Goal: Check status: Check status

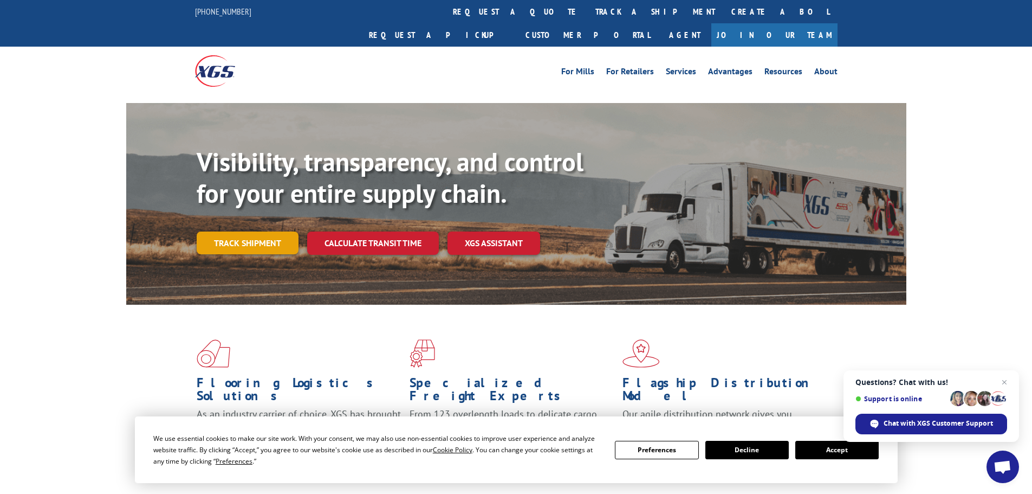
click at [271, 231] on link "Track shipment" at bounding box center [248, 242] width 102 height 23
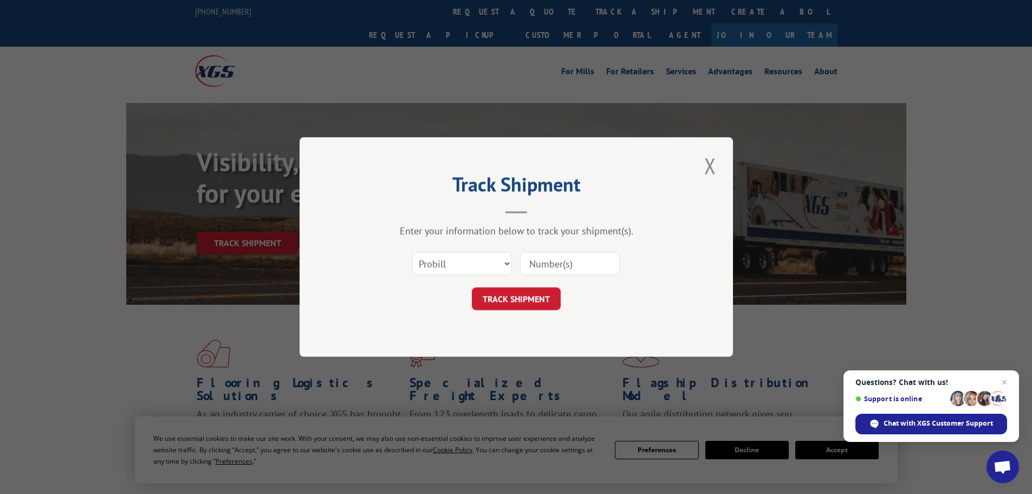
click at [551, 261] on input at bounding box center [570, 263] width 100 height 23
type input "8449477447"
click at [523, 299] on button "TRACK SHIPMENT" at bounding box center [516, 298] width 89 height 23
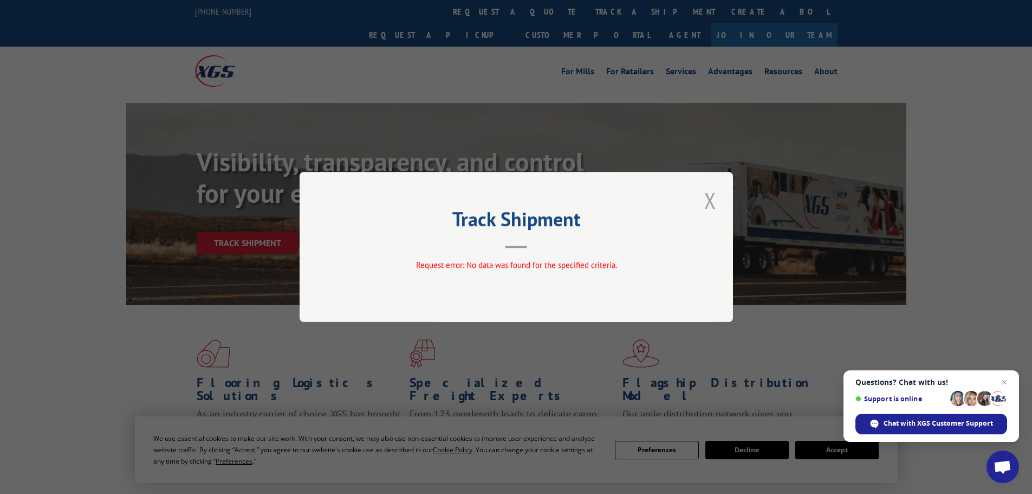
click at [713, 201] on button "Close modal" at bounding box center [710, 200] width 18 height 30
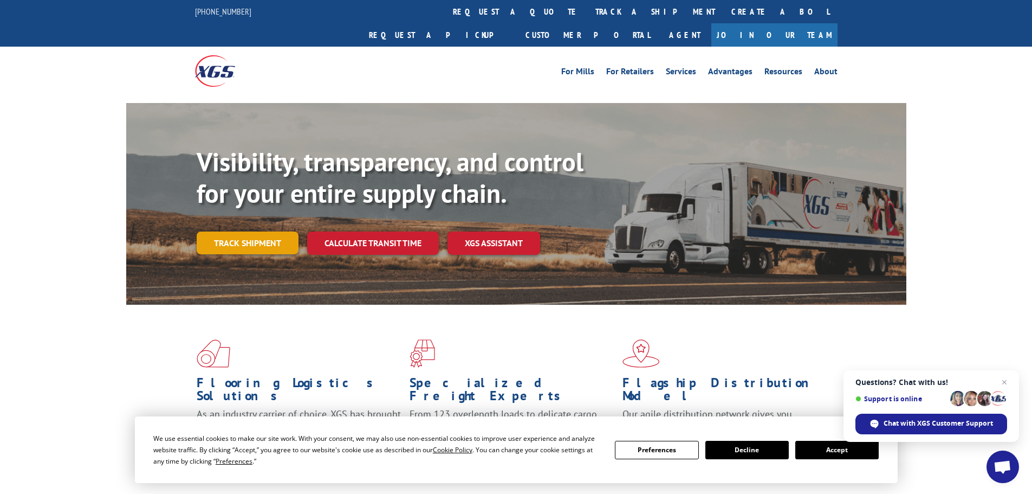
click at [232, 231] on link "Track shipment" at bounding box center [248, 242] width 102 height 23
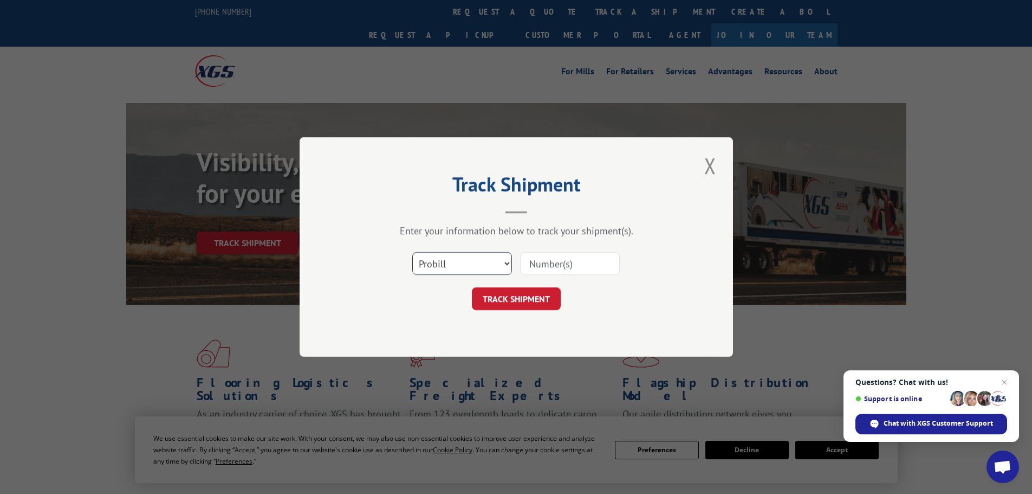
click at [467, 263] on select "Select category... Probill BOL PO" at bounding box center [462, 263] width 100 height 23
select select "bol"
click at [412, 252] on select "Select category... Probill BOL PO" at bounding box center [462, 263] width 100 height 23
click at [546, 262] on input at bounding box center [570, 263] width 100 height 23
type input "8449477447"
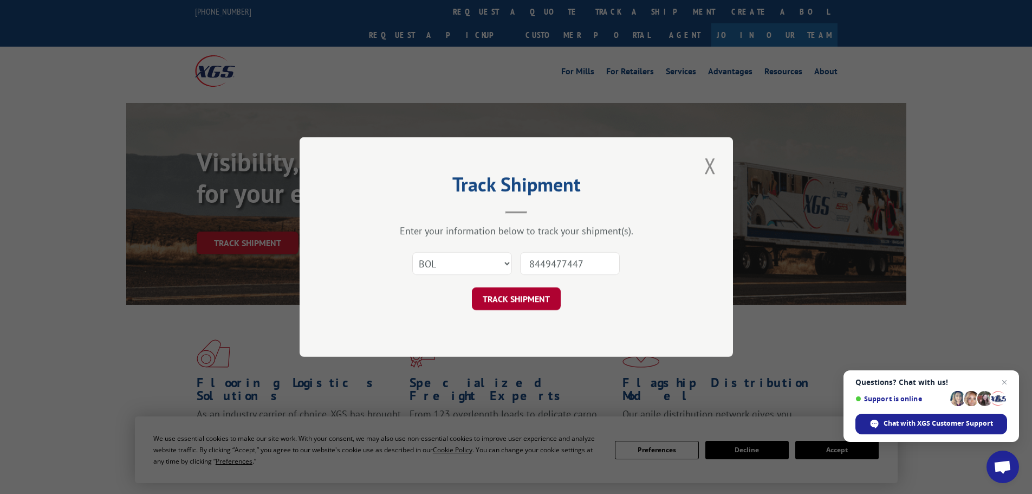
click at [516, 298] on button "TRACK SHIPMENT" at bounding box center [516, 298] width 89 height 23
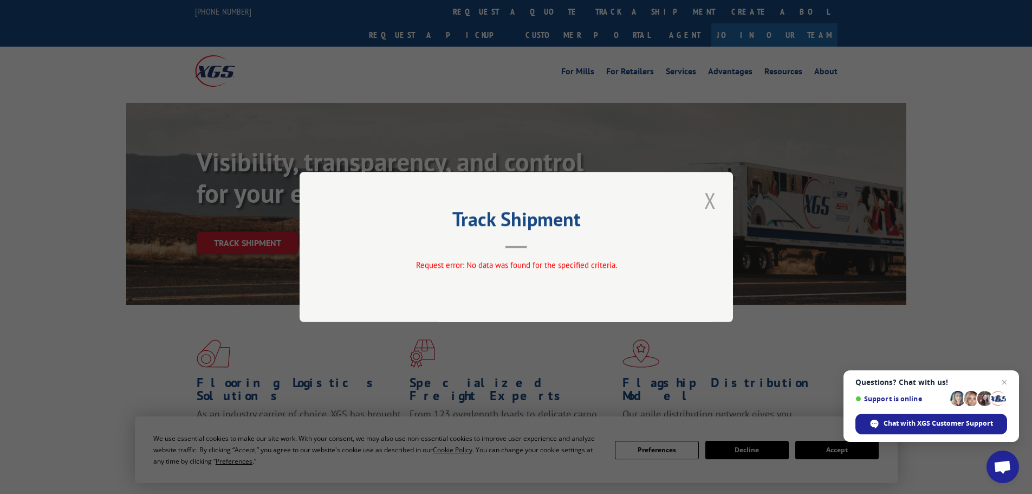
click at [701, 198] on button "Close modal" at bounding box center [710, 200] width 18 height 30
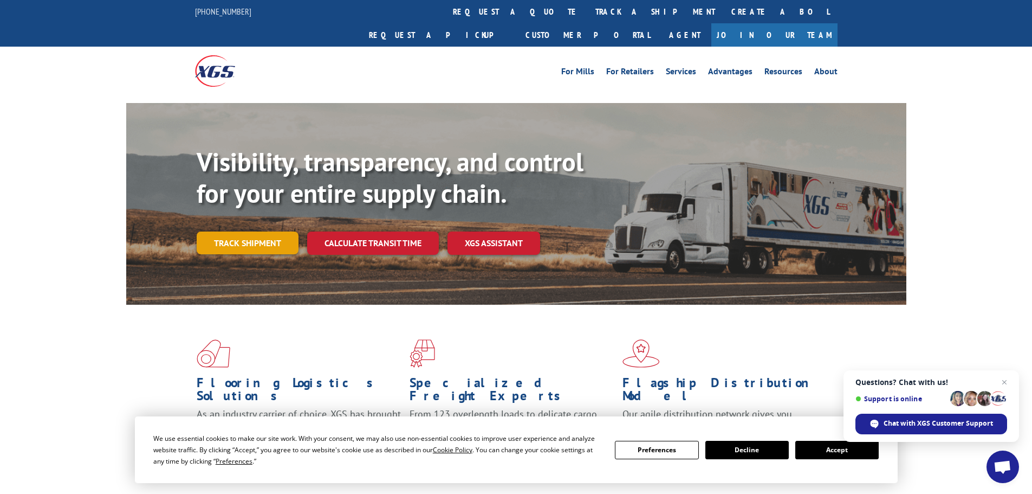
click at [248, 231] on link "Track shipment" at bounding box center [248, 242] width 102 height 23
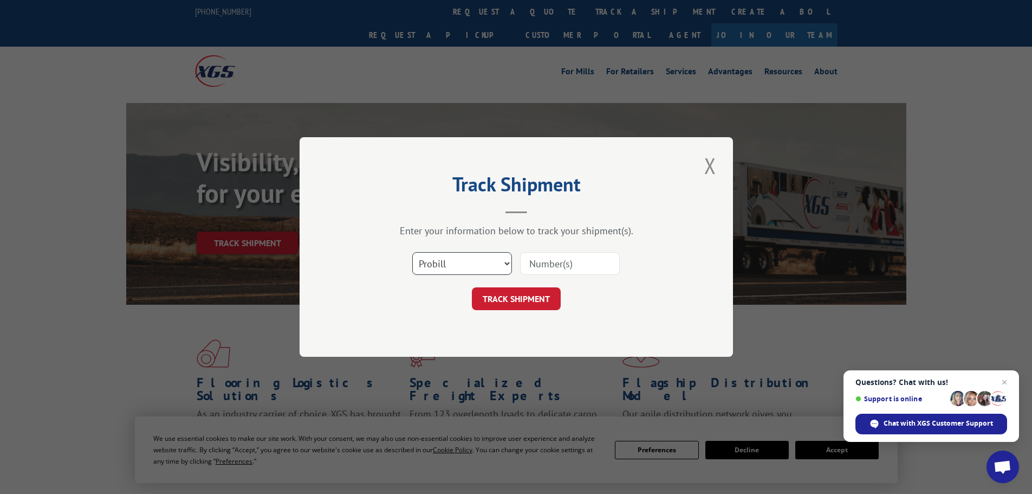
click at [503, 260] on select "Select category... Probill BOL PO" at bounding box center [462, 263] width 100 height 23
select select "po"
click at [412, 252] on select "Select category... Probill BOL PO" at bounding box center [462, 263] width 100 height 23
click at [533, 265] on input at bounding box center [570, 263] width 100 height 23
type input "8449477447"
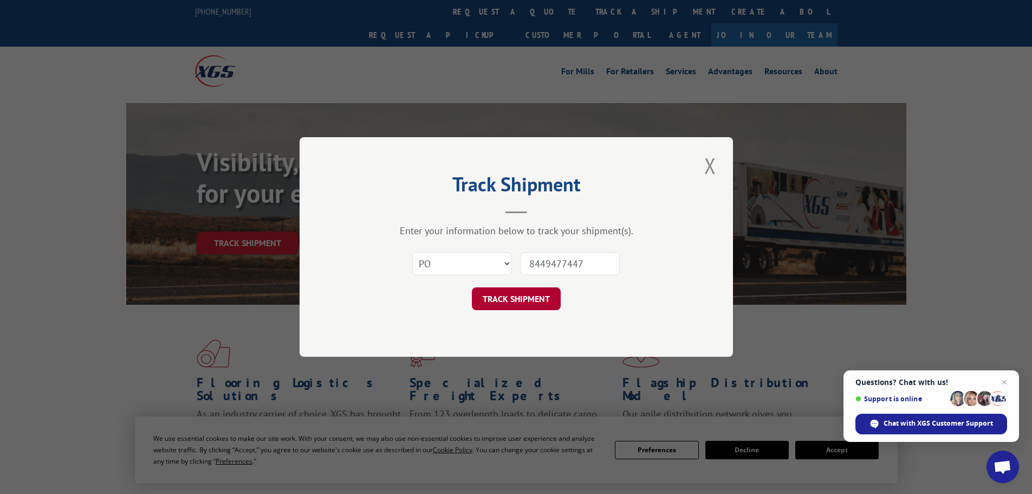
click at [515, 300] on button "TRACK SHIPMENT" at bounding box center [516, 298] width 89 height 23
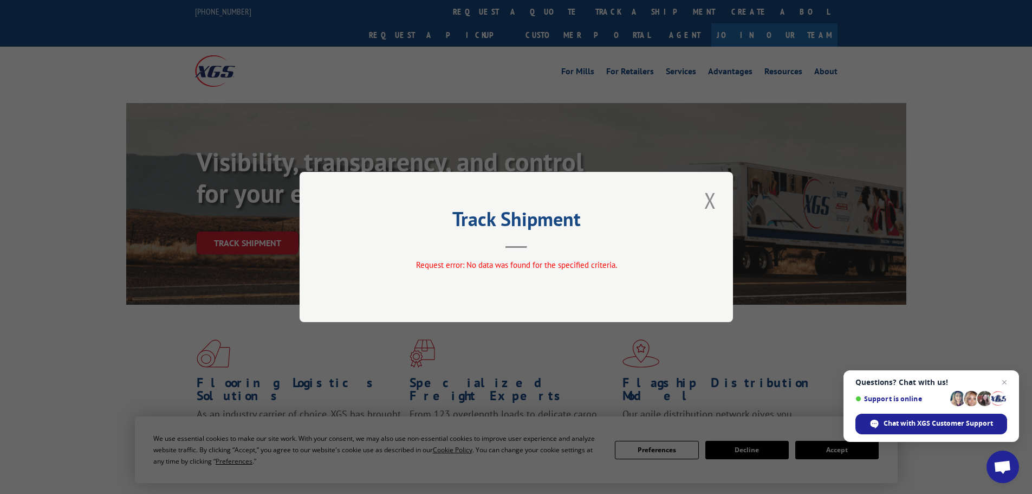
click at [554, 57] on div "Track Shipment Request error: No data was found for the specified criteria." at bounding box center [516, 247] width 1032 height 494
click at [706, 201] on button "Close modal" at bounding box center [710, 200] width 18 height 30
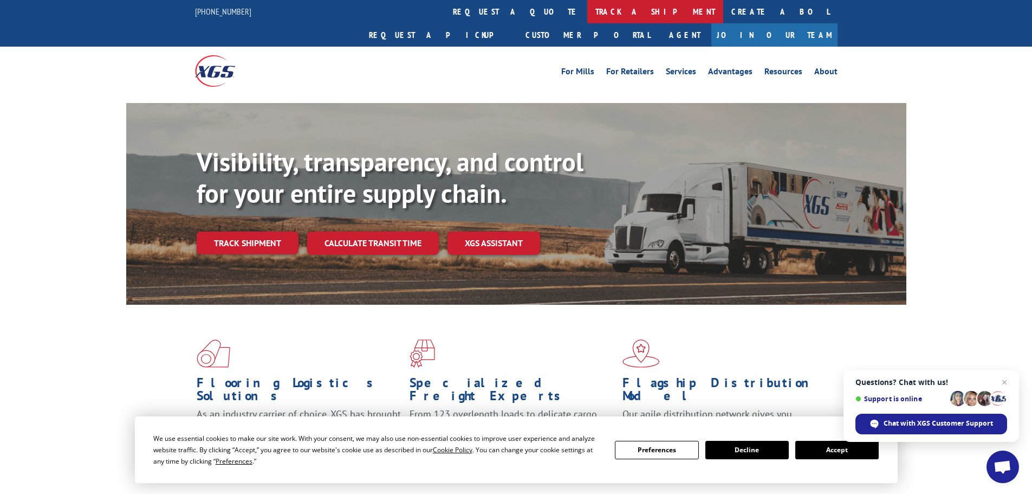
click at [587, 10] on link "track a shipment" at bounding box center [655, 11] width 136 height 23
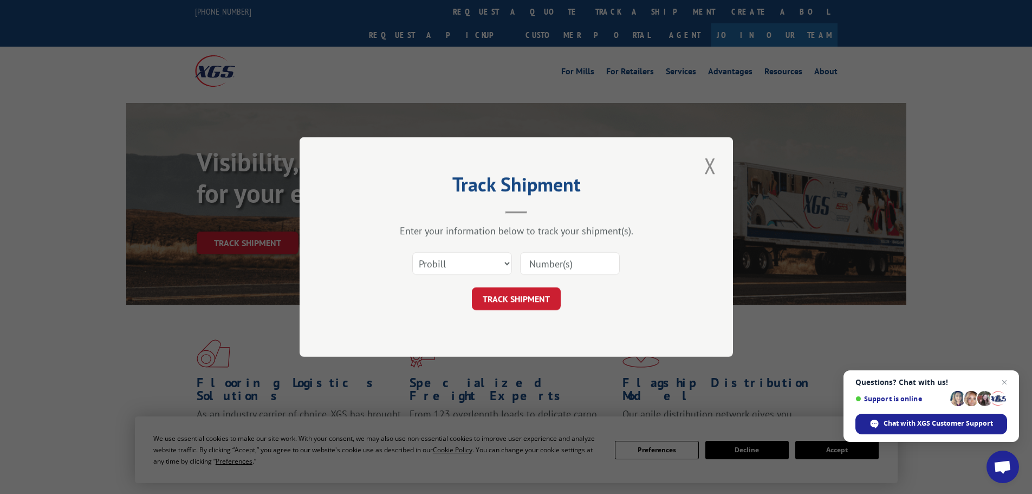
click at [554, 267] on input at bounding box center [570, 263] width 100 height 23
type input "8449477447"
click at [530, 298] on button "TRACK SHIPMENT" at bounding box center [516, 298] width 89 height 23
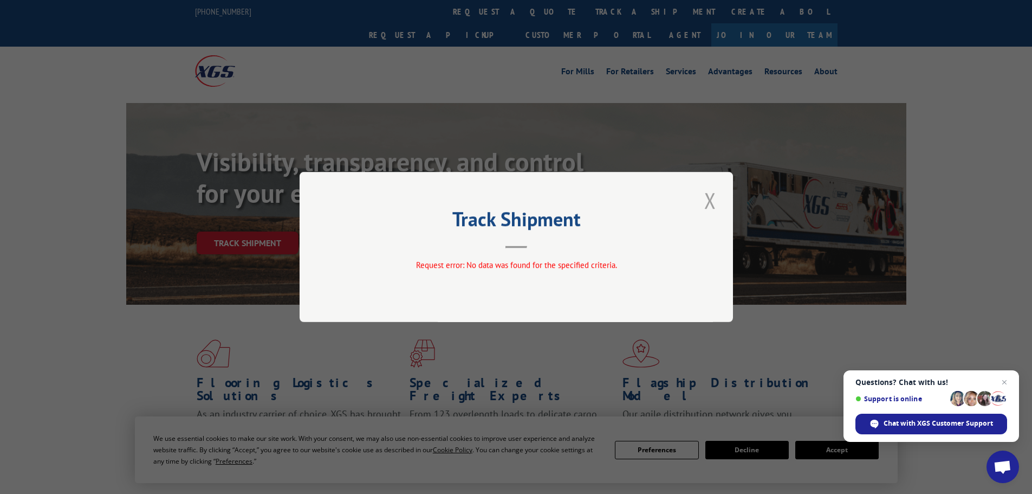
click at [709, 198] on button "Close modal" at bounding box center [710, 200] width 18 height 30
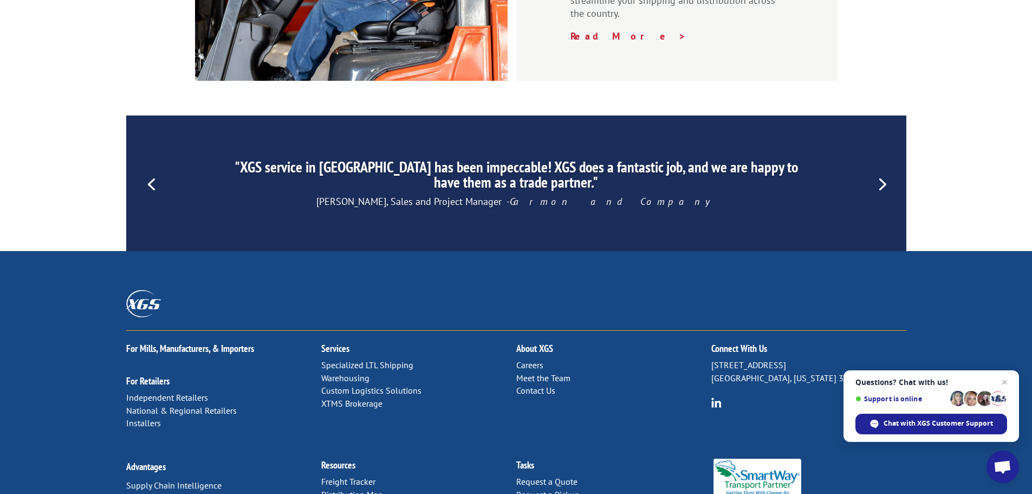
scroll to position [1651, 0]
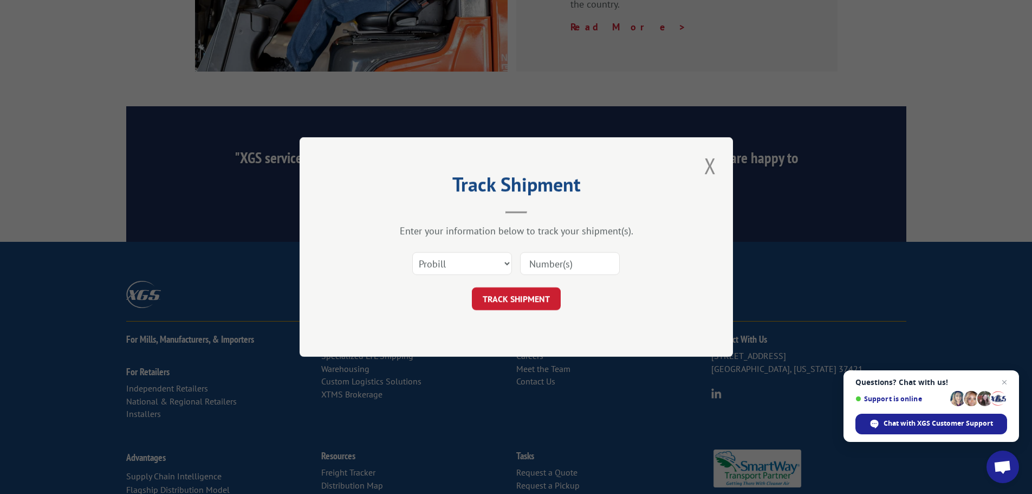
click at [554, 261] on input at bounding box center [570, 263] width 100 height 23
type input "8449477447"
click at [517, 306] on button "TRACK SHIPMENT" at bounding box center [516, 298] width 89 height 23
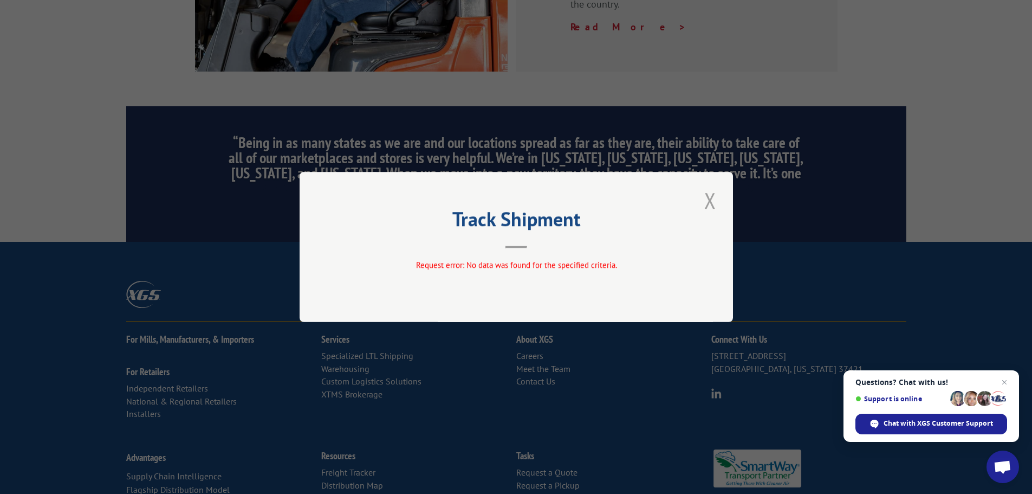
click at [716, 201] on button "Close modal" at bounding box center [710, 200] width 18 height 30
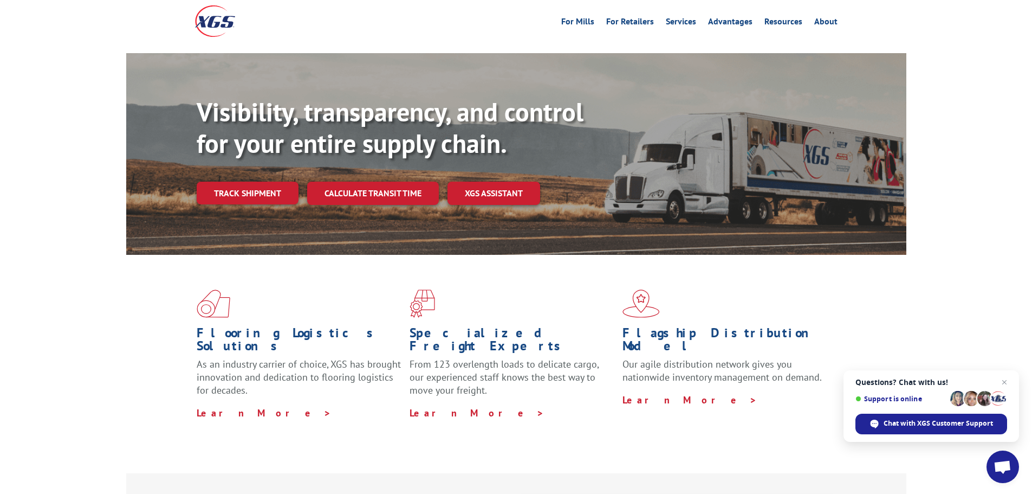
scroll to position [0, 0]
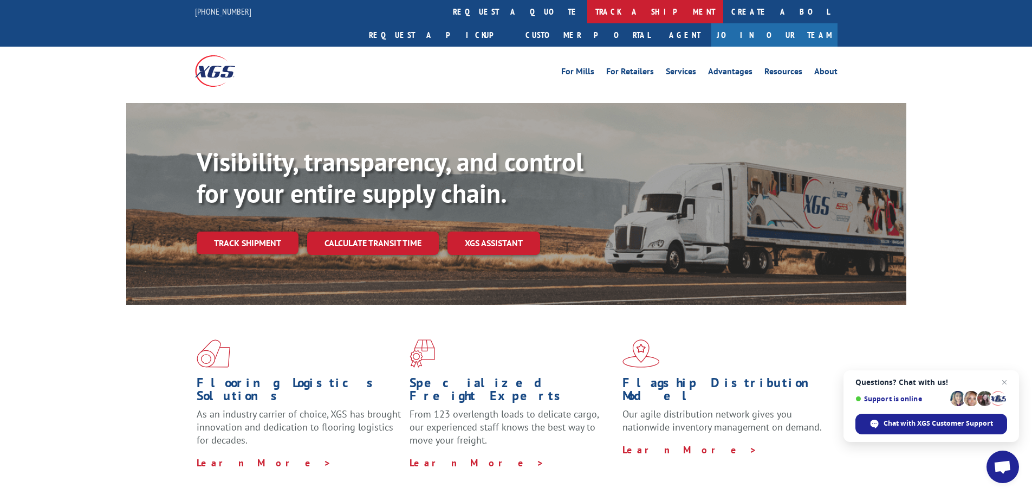
click at [587, 15] on link "track a shipment" at bounding box center [655, 11] width 136 height 23
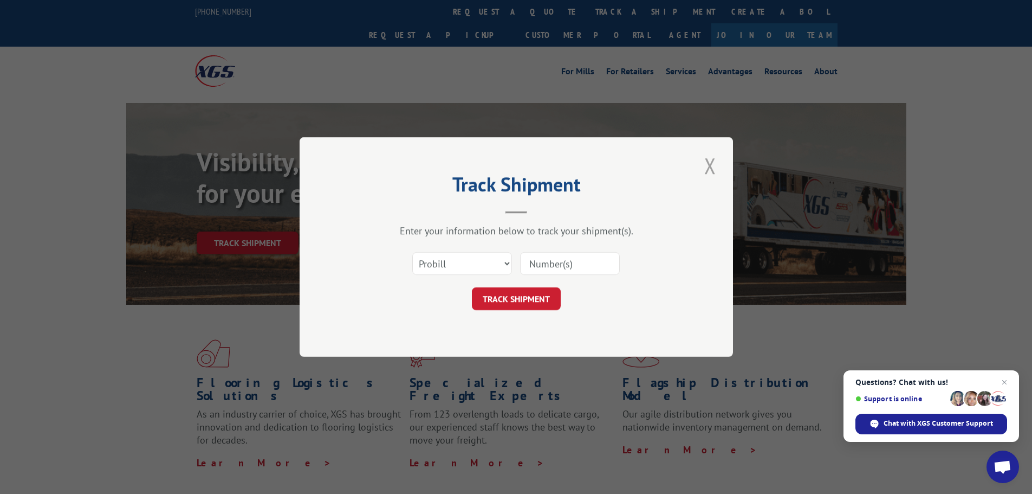
click at [704, 164] on button "Close modal" at bounding box center [710, 166] width 18 height 30
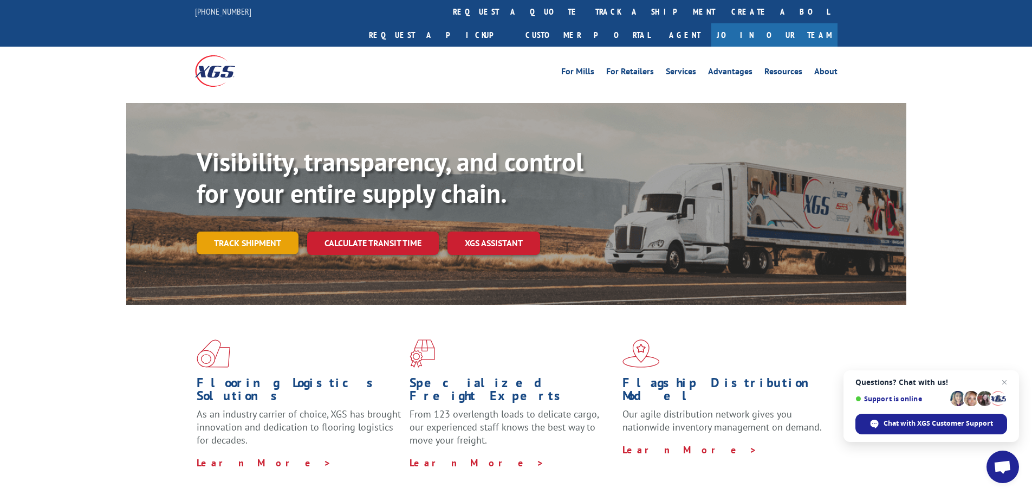
click at [253, 231] on link "Track shipment" at bounding box center [248, 242] width 102 height 23
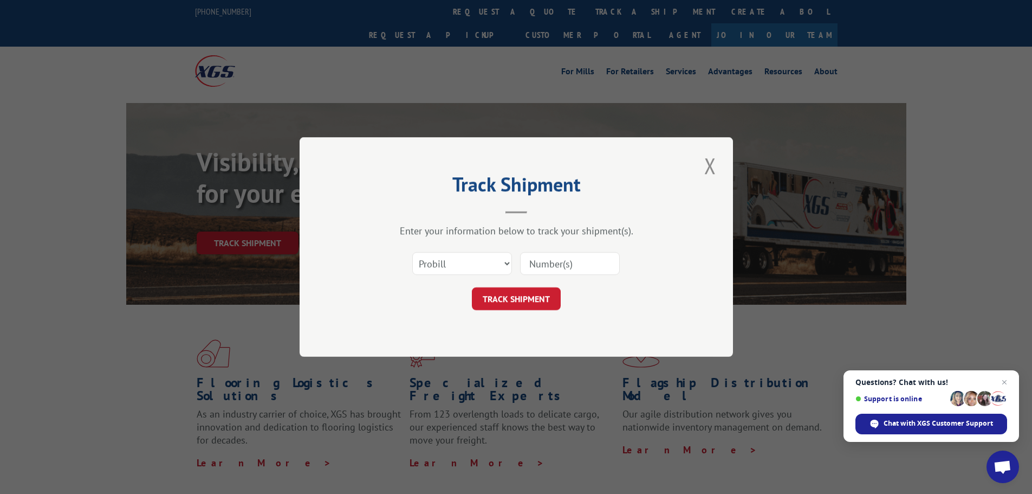
click at [552, 264] on input at bounding box center [570, 263] width 100 height 23
type input "8449477447"
click at [506, 301] on button "TRACK SHIPMENT" at bounding box center [516, 298] width 89 height 23
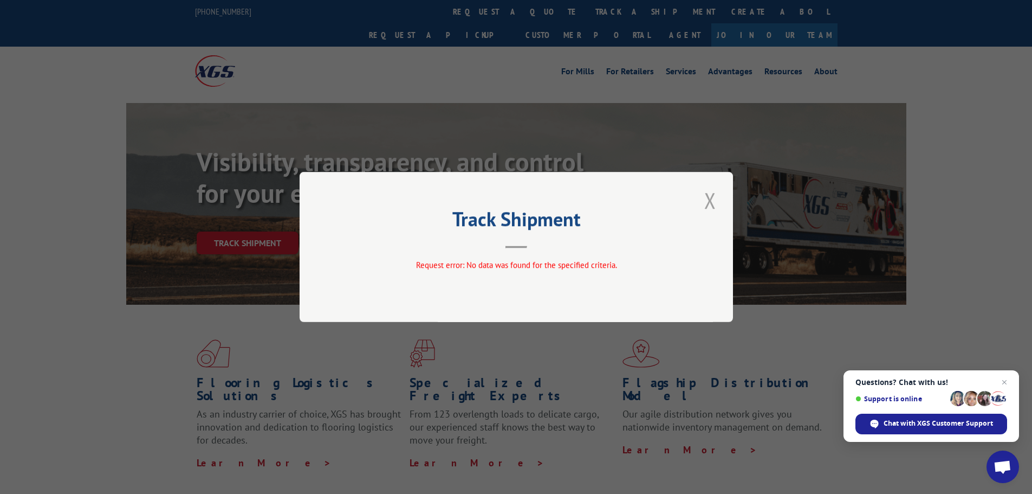
click at [710, 202] on button "Close modal" at bounding box center [710, 200] width 18 height 30
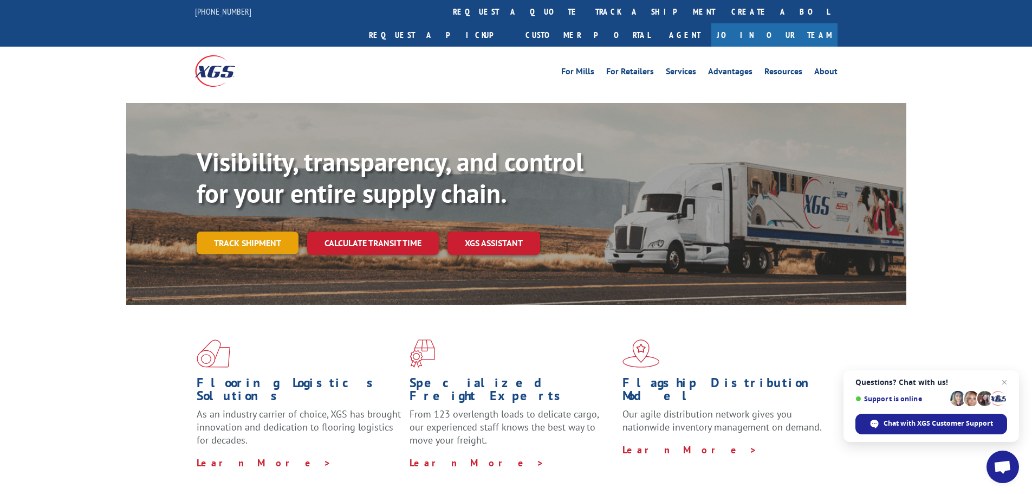
click at [248, 231] on link "Track shipment" at bounding box center [248, 242] width 102 height 23
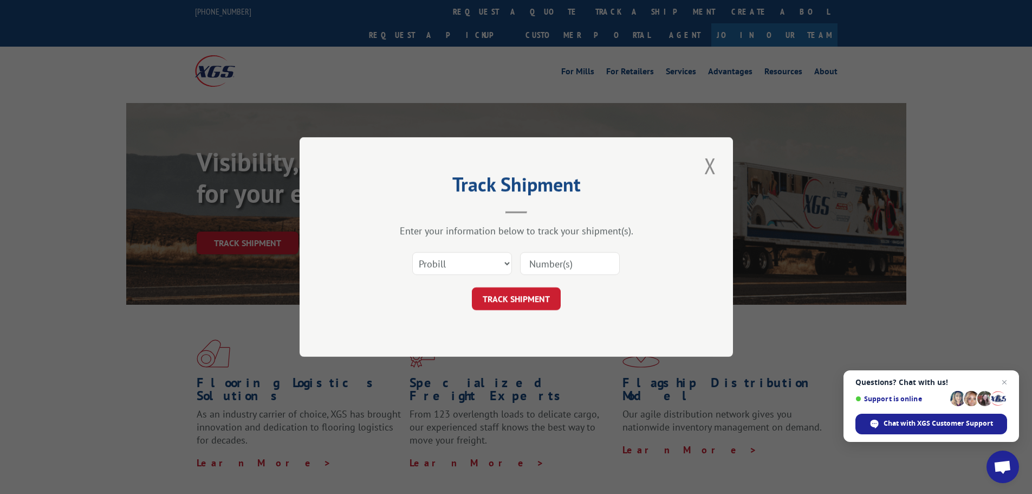
click at [556, 266] on input at bounding box center [570, 263] width 100 height 23
type input "15170478"
click at [514, 303] on button "TRACK SHIPMENT" at bounding box center [516, 298] width 89 height 23
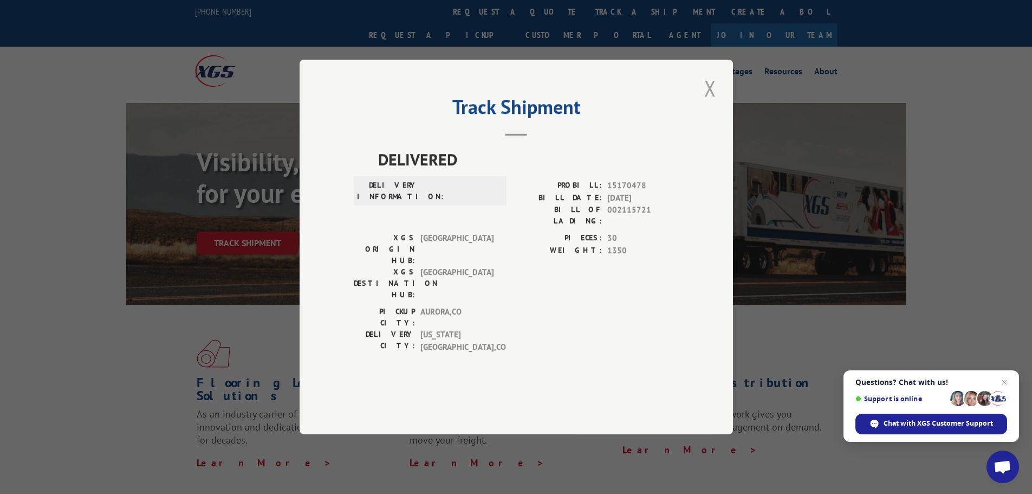
click at [712, 103] on button "Close modal" at bounding box center [710, 88] width 18 height 30
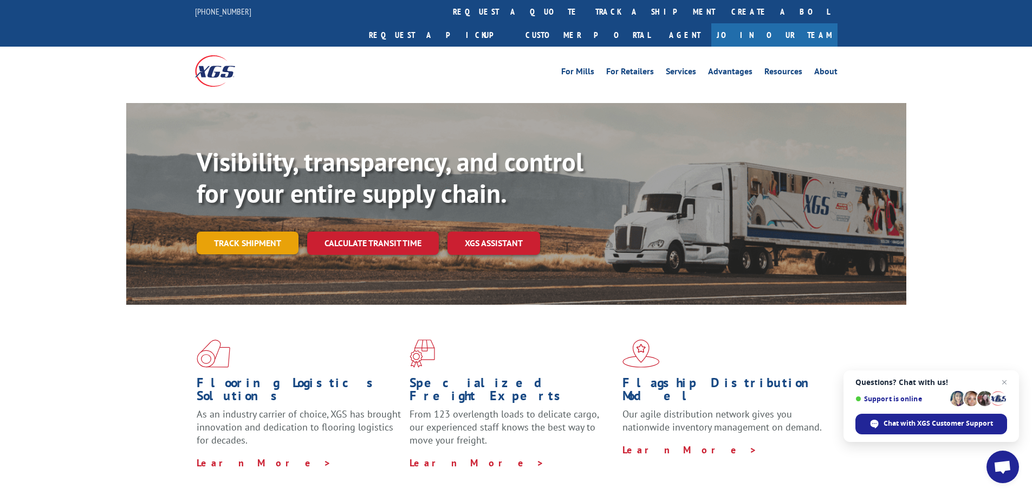
click at [253, 231] on link "Track shipment" at bounding box center [248, 242] width 102 height 23
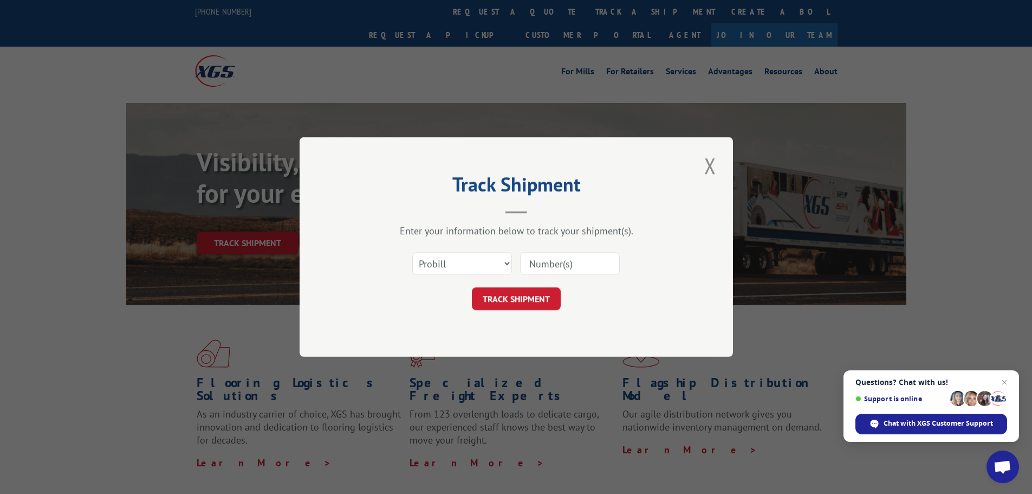
click at [561, 267] on input at bounding box center [570, 263] width 100 height 23
click at [501, 266] on select "Select category... Probill BOL PO" at bounding box center [462, 263] width 100 height 23
select select "bol"
click at [412, 252] on select "Select category... Probill BOL PO" at bounding box center [462, 263] width 100 height 23
click at [532, 266] on input at bounding box center [570, 263] width 100 height 23
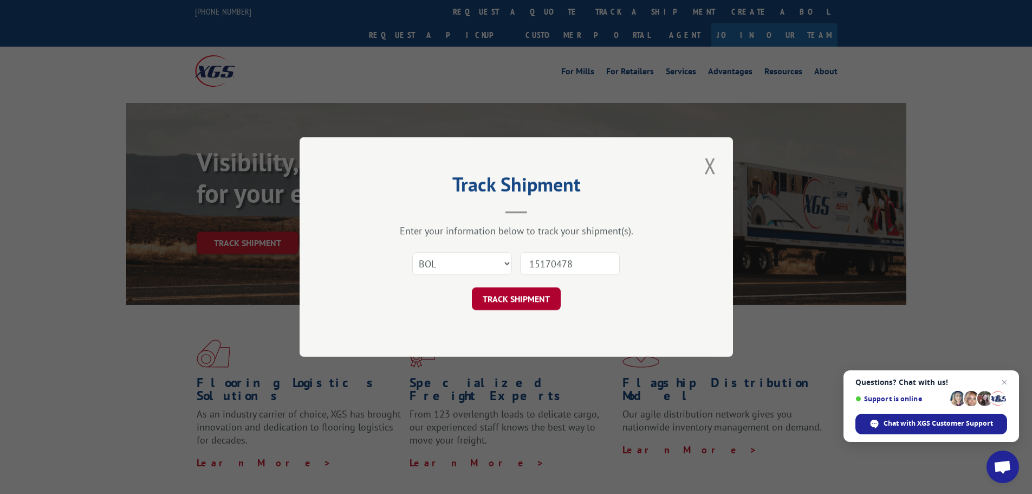
type input "15170478"
click at [522, 296] on button "TRACK SHIPMENT" at bounding box center [516, 298] width 89 height 23
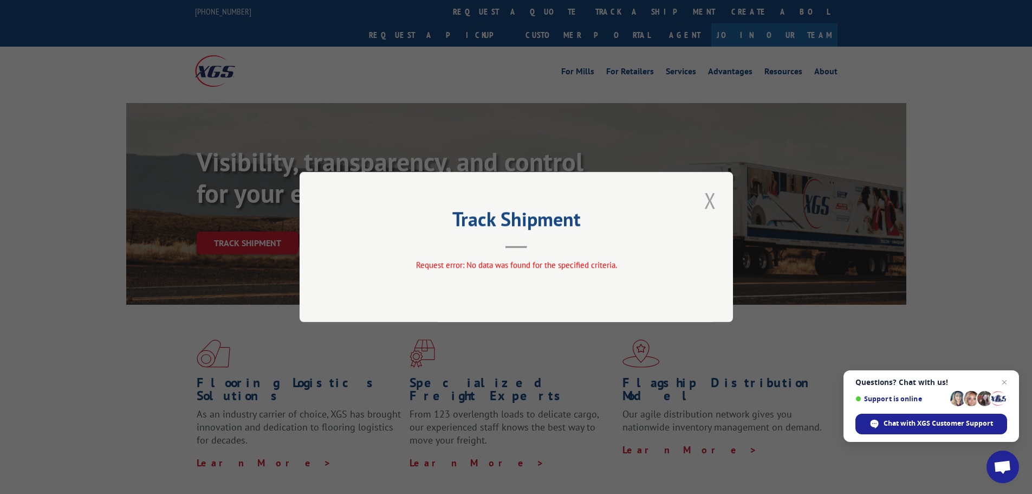
click at [709, 199] on button "Close modal" at bounding box center [710, 200] width 18 height 30
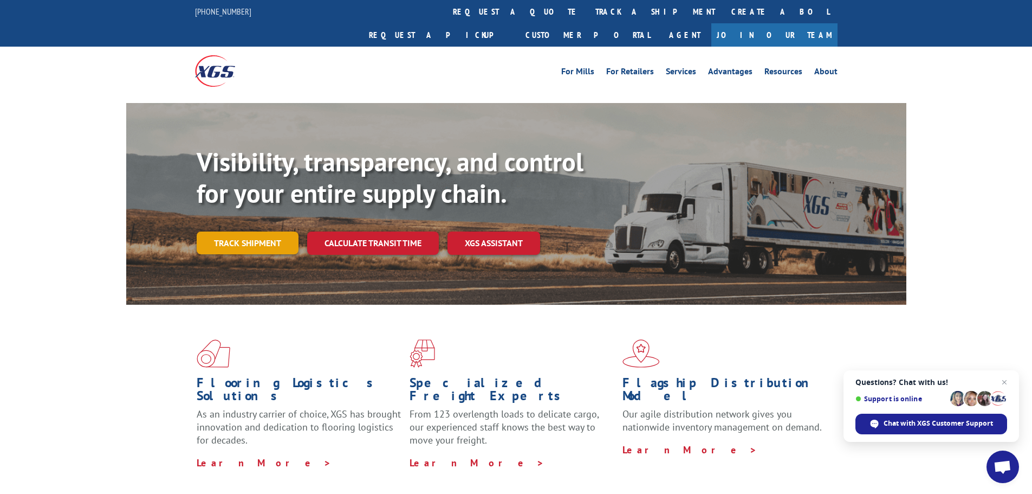
click at [223, 231] on link "Track shipment" at bounding box center [248, 242] width 102 height 23
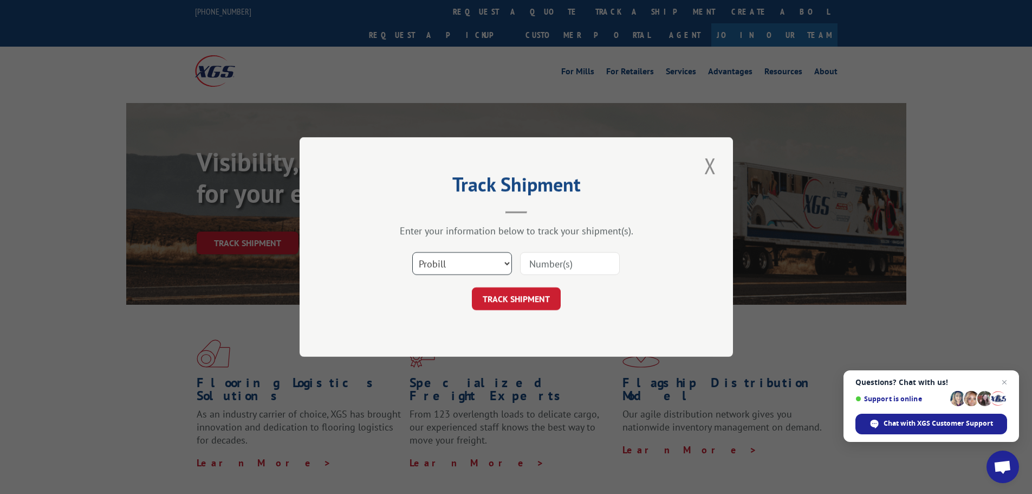
click at [444, 266] on select "Select category... Probill BOL PO" at bounding box center [462, 263] width 100 height 23
select select "bol"
click at [412, 252] on select "Select category... Probill BOL PO" at bounding box center [462, 263] width 100 height 23
click at [534, 267] on input at bounding box center [570, 263] width 100 height 23
type input "15170478"
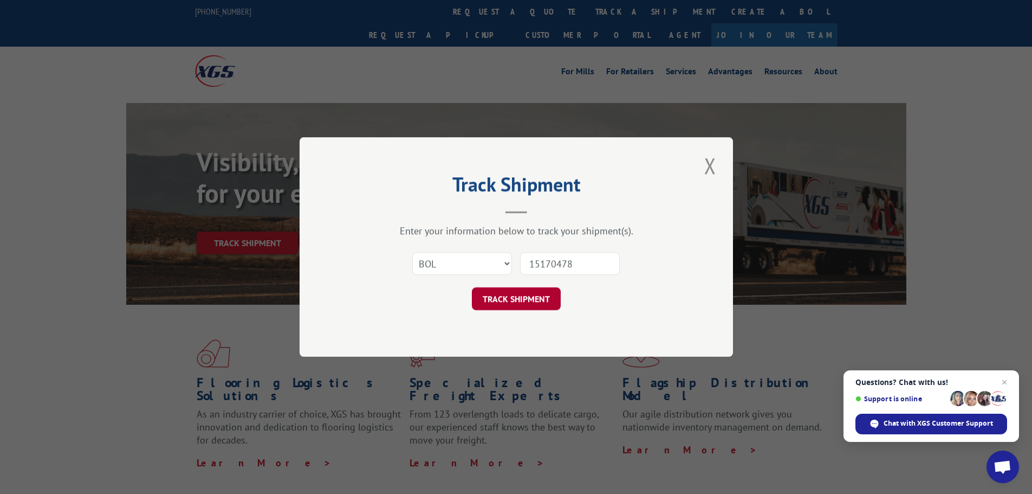
click at [502, 301] on button "TRACK SHIPMENT" at bounding box center [516, 298] width 89 height 23
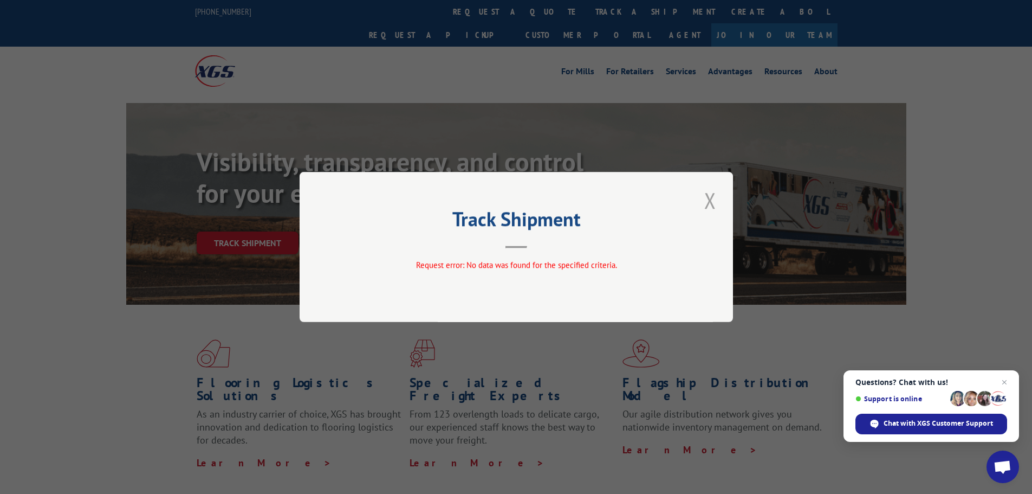
click at [706, 202] on button "Close modal" at bounding box center [710, 200] width 18 height 30
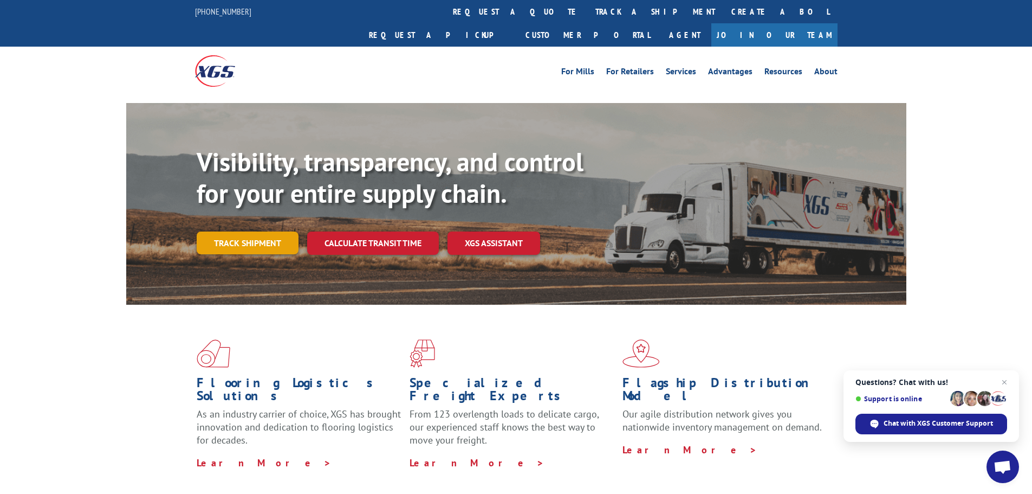
click at [253, 231] on link "Track shipment" at bounding box center [248, 242] width 102 height 23
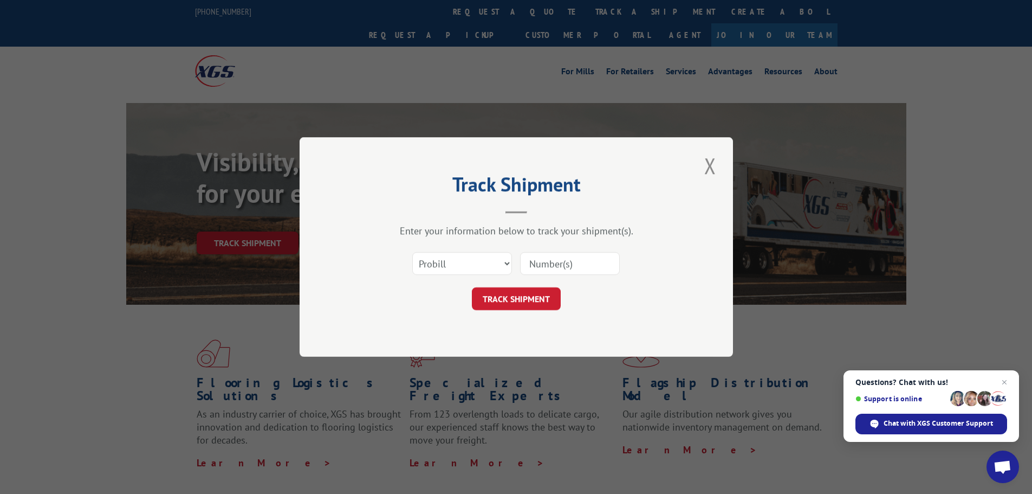
click at [550, 263] on input at bounding box center [570, 263] width 100 height 23
click at [506, 262] on select "Select category... Probill BOL PO" at bounding box center [462, 263] width 100 height 23
select select "bol"
click at [412, 252] on select "Select category... Probill BOL PO" at bounding box center [462, 263] width 100 height 23
click at [531, 264] on input at bounding box center [570, 263] width 100 height 23
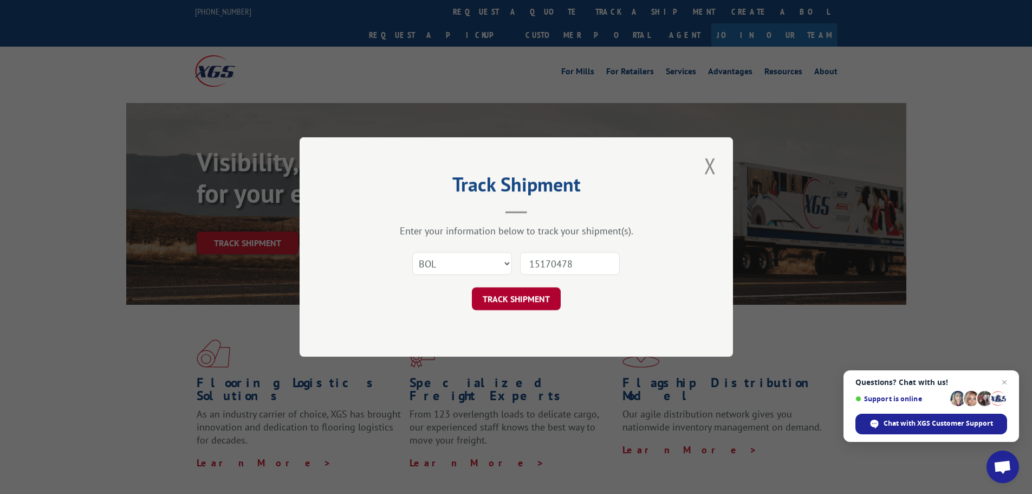
type input "15170478"
click at [512, 301] on button "TRACK SHIPMENT" at bounding box center [516, 298] width 89 height 23
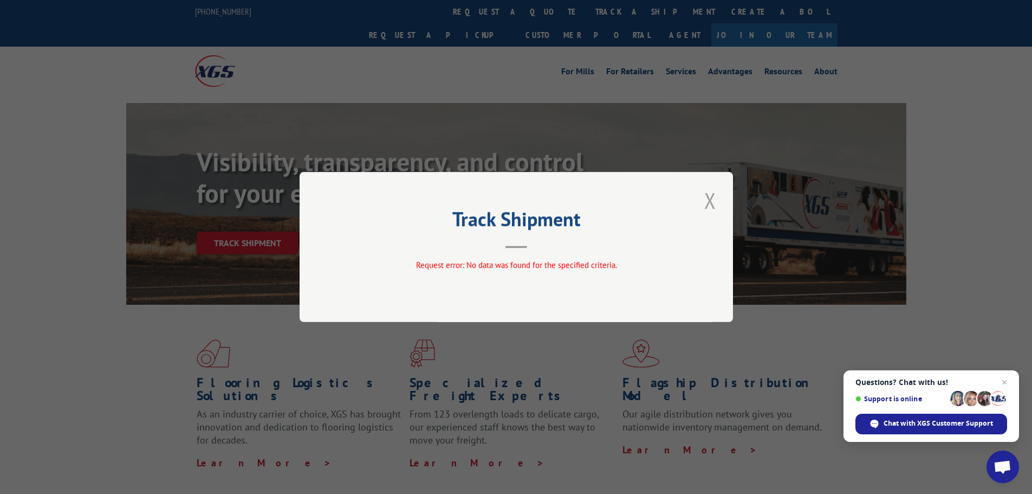
click at [710, 201] on button "Close modal" at bounding box center [710, 200] width 18 height 30
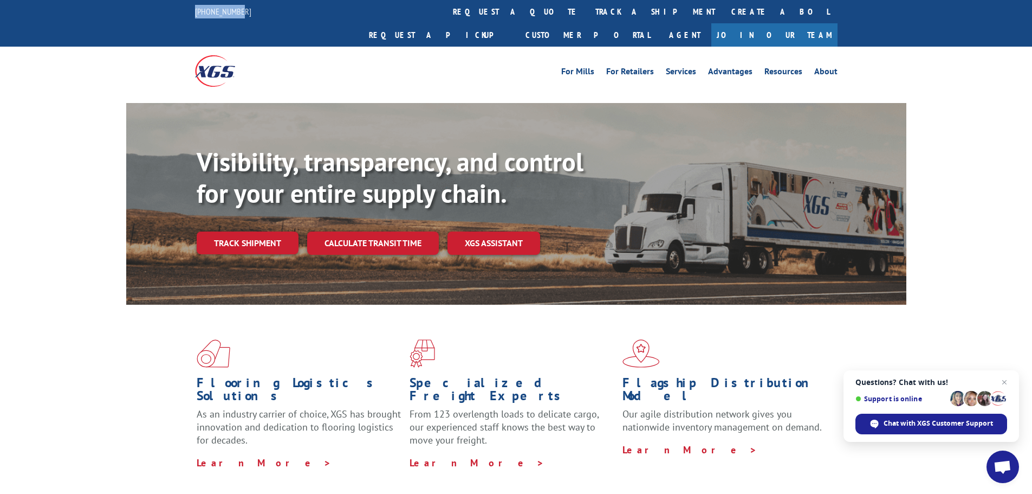
drag, startPoint x: 192, startPoint y: 10, endPoint x: 240, endPoint y: 12, distance: 47.7
click at [242, 12] on div "844-947-7447 request a quote track a shipment Create a BOL Request a pickup Cus…" at bounding box center [516, 23] width 1032 height 47
click at [258, 231] on link "Track shipment" at bounding box center [248, 242] width 102 height 23
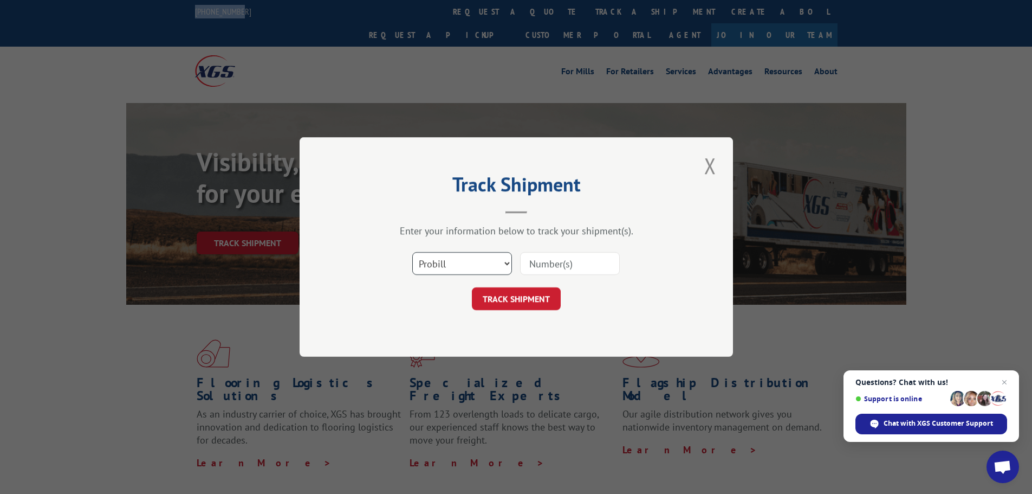
click at [506, 263] on select "Select category... Probill BOL PO" at bounding box center [462, 263] width 100 height 23
click at [412, 252] on select "Select category... Probill BOL PO" at bounding box center [462, 263] width 100 height 23
click at [505, 261] on select "Select category... Probill BOL PO" at bounding box center [462, 263] width 100 height 23
select select "probill"
click at [412, 252] on select "Select category... Probill BOL PO" at bounding box center [462, 263] width 100 height 23
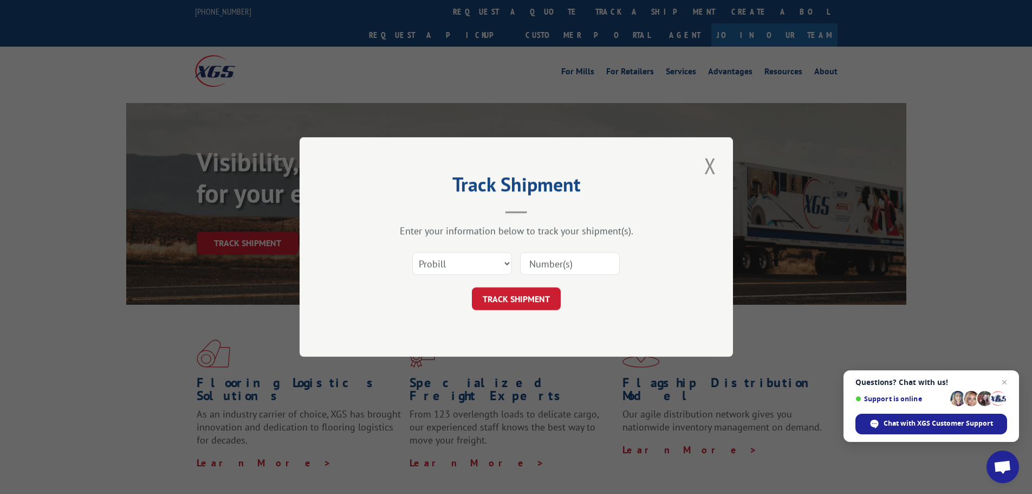
click at [532, 264] on input at bounding box center [570, 263] width 100 height 23
